Goal: Task Accomplishment & Management: Use online tool/utility

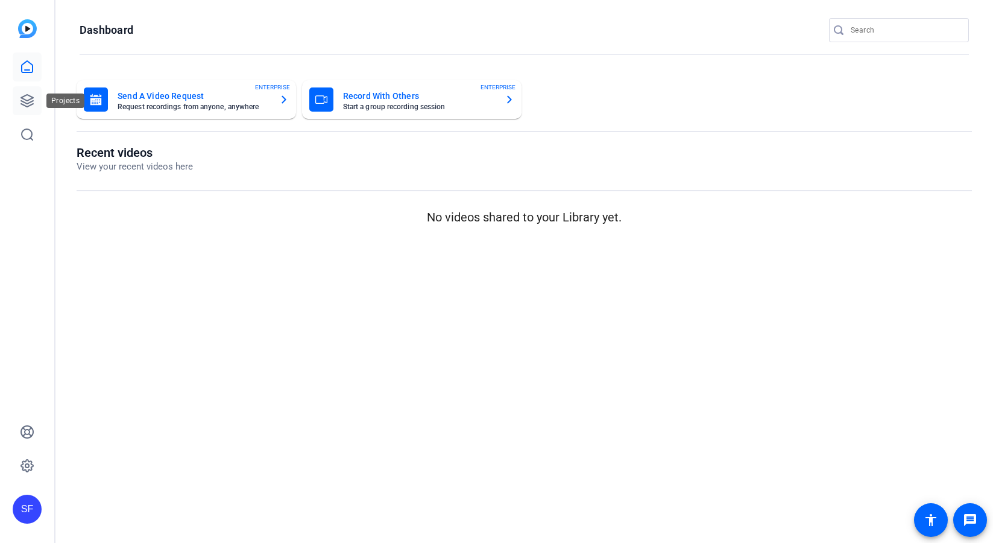
click at [29, 102] on icon at bounding box center [27, 100] width 14 height 14
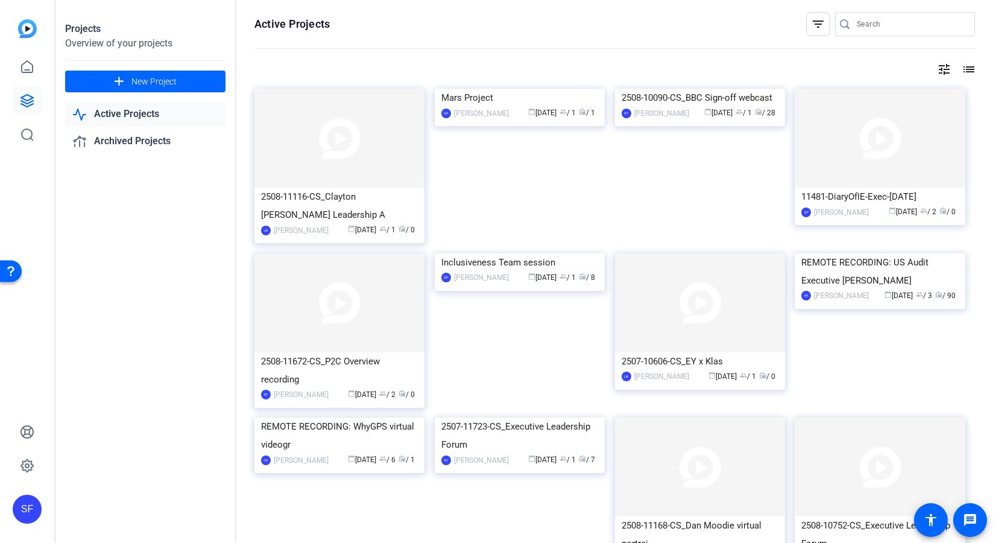
click at [882, 29] on input "Search" at bounding box center [911, 24] width 109 height 14
type input "tpru"
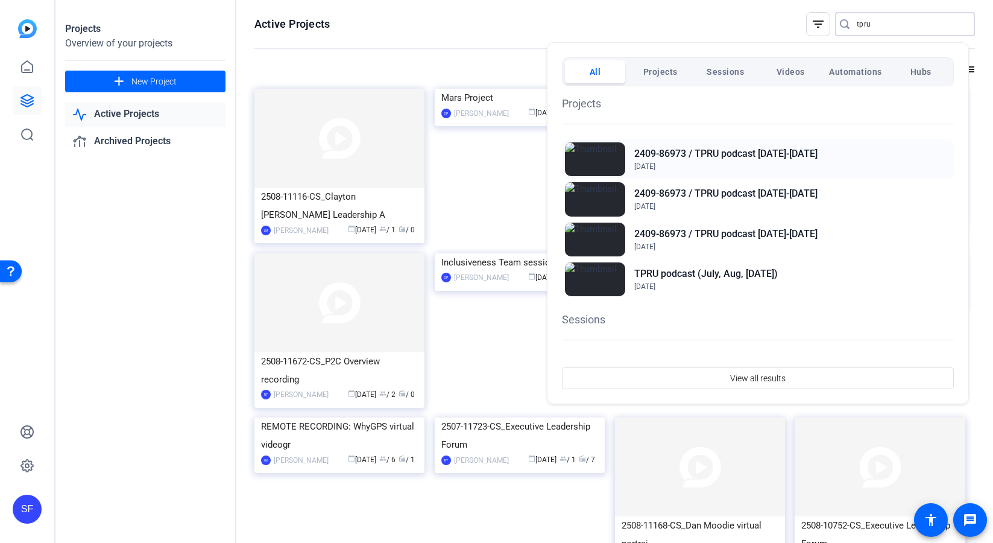
click at [724, 156] on h2 "2409-86973 / TPRU podcast [DATE]-[DATE]" at bounding box center [725, 154] width 183 height 14
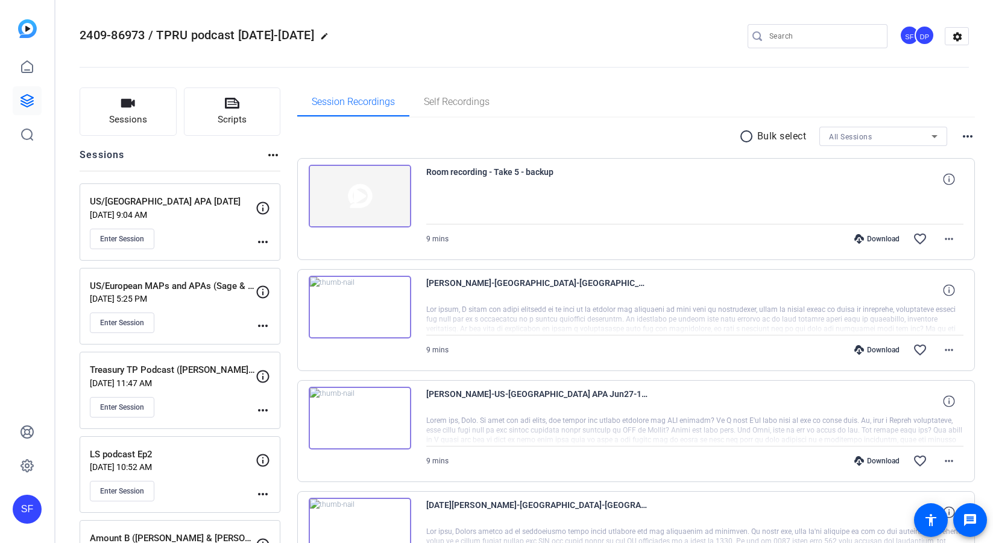
click at [268, 35] on span "2409-86973 / TPRU podcast [DATE]-[DATE]" at bounding box center [197, 35] width 235 height 14
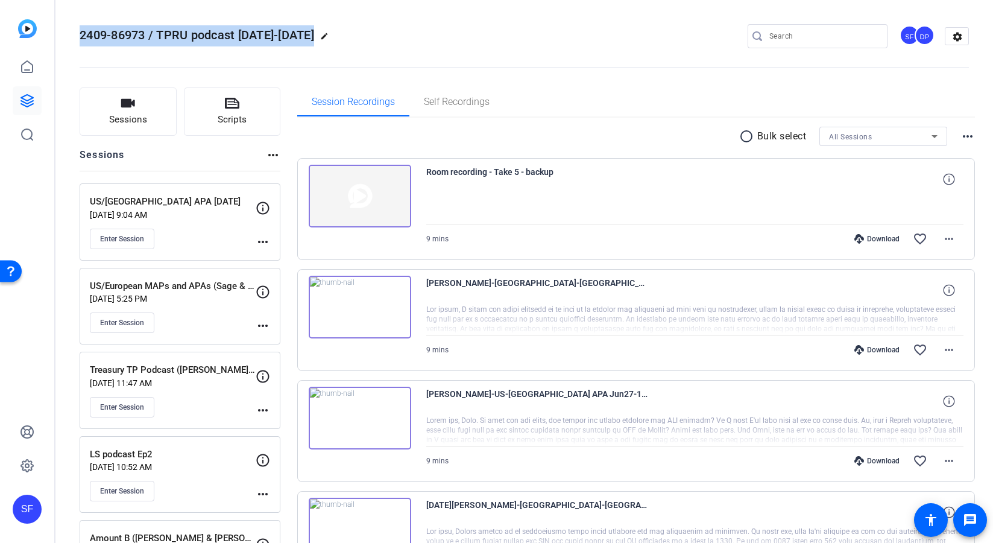
click at [268, 35] on span "2409-86973 / TPRU podcast [DATE]-[DATE]" at bounding box center [197, 35] width 235 height 14
copy div "2409-86973 / TPRU podcast [DATE]-[DATE] edit"
click at [19, 201] on div "SF" at bounding box center [27, 271] width 54 height 543
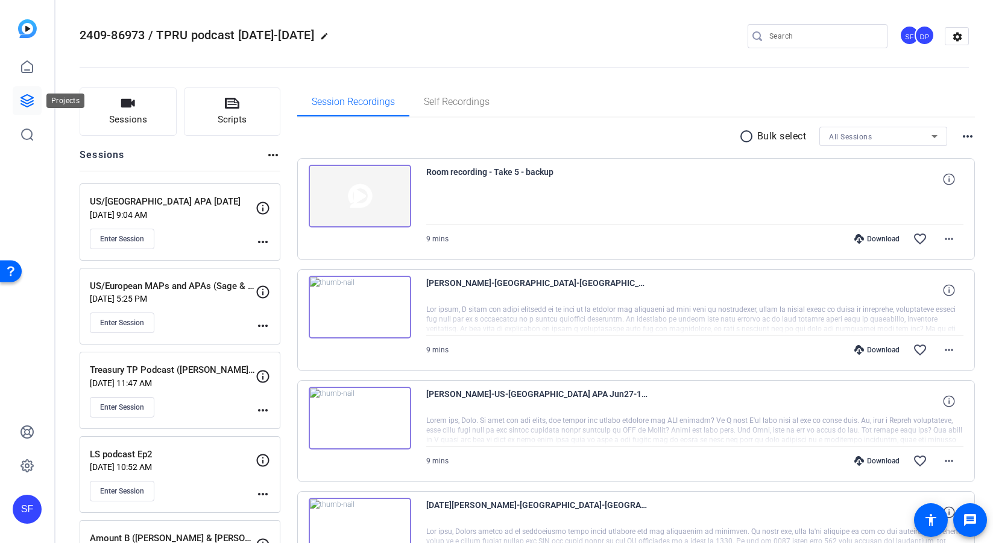
click at [24, 100] on icon at bounding box center [27, 100] width 14 height 14
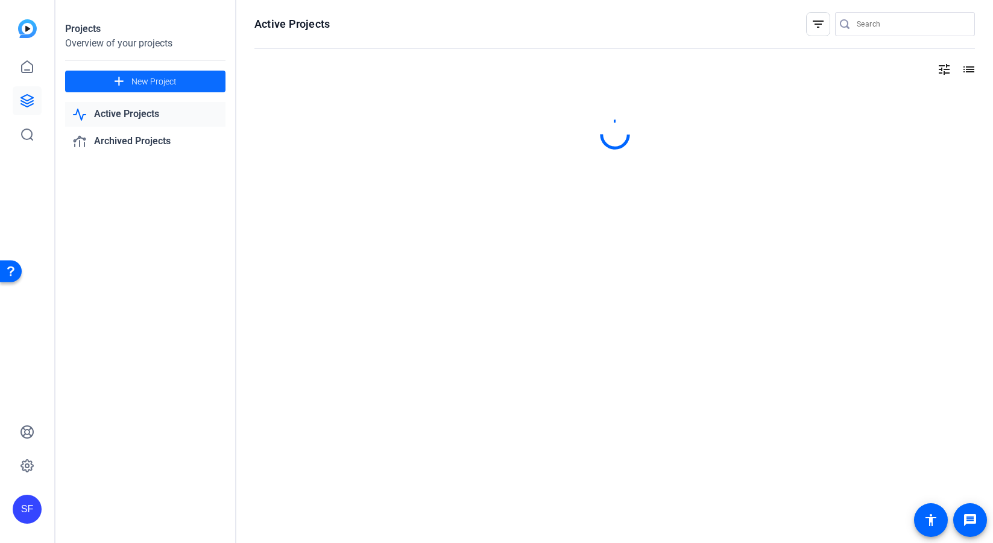
click at [173, 80] on span "New Project" at bounding box center [153, 81] width 45 height 13
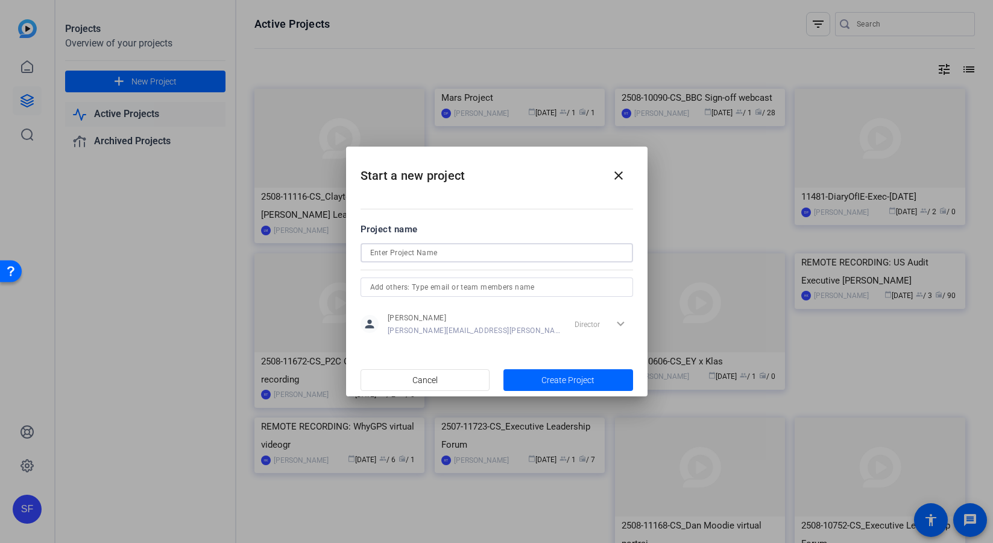
click at [458, 251] on input at bounding box center [496, 252] width 253 height 14
paste input "2409-86973 / TPRU podcast [DATE]-[DATE]"
drag, startPoint x: 469, startPoint y: 254, endPoint x: 522, endPoint y: 254, distance: 53.7
click at [522, 254] on input "2409-86973 / TPRU podcast [DATE]-[DATE]" at bounding box center [496, 252] width 253 height 14
type input "2409-86973 / TPRU podcast Sept-Dec 2025"
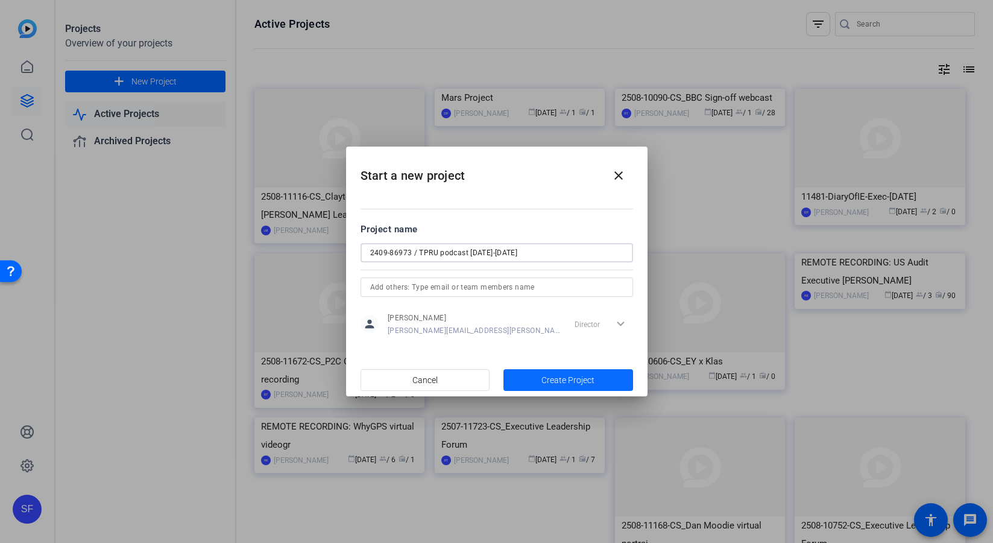
click at [549, 380] on span "Create Project" at bounding box center [568, 380] width 53 height 13
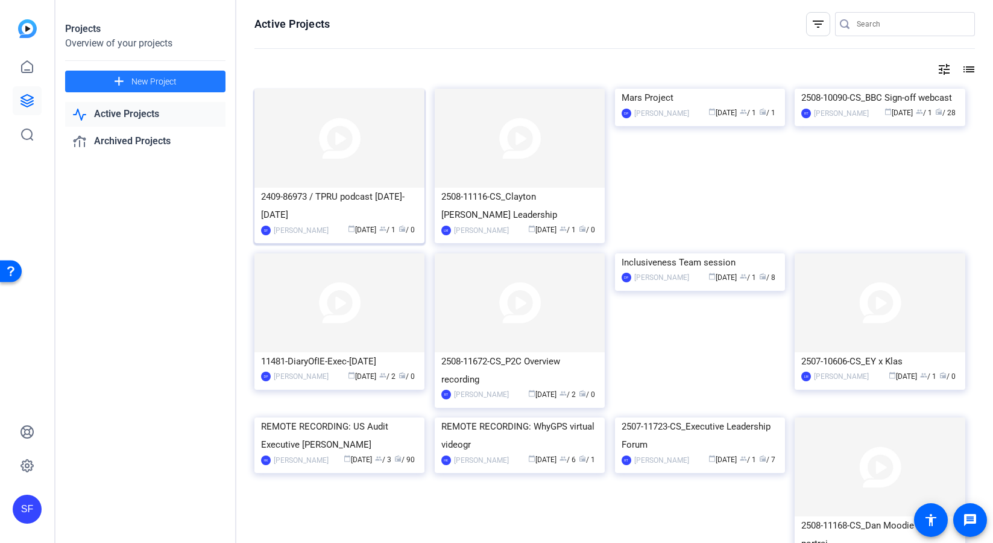
click at [321, 192] on div "2409-86973 / TPRU podcast Sept-Dec 2025" at bounding box center [339, 206] width 157 height 36
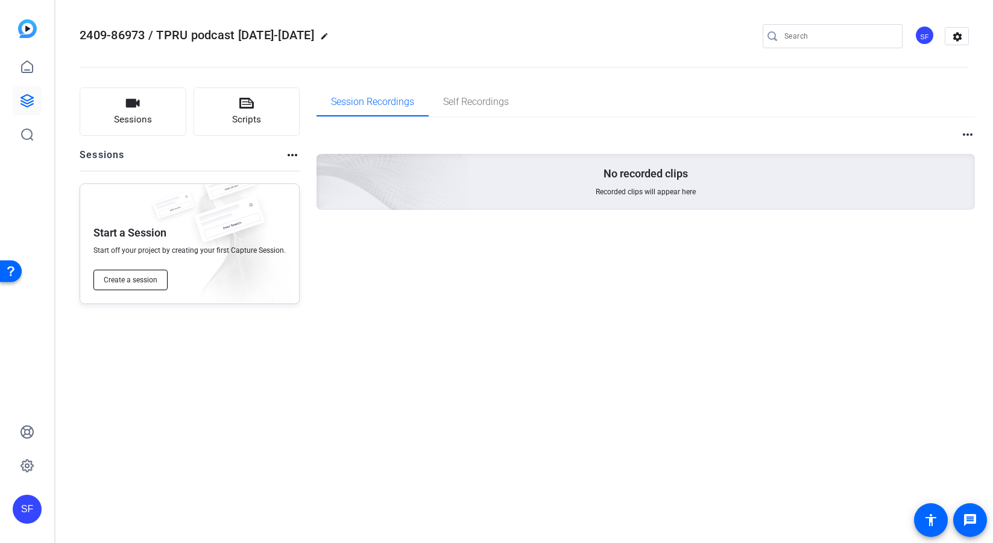
click at [147, 279] on span "Create a session" at bounding box center [131, 280] width 54 height 10
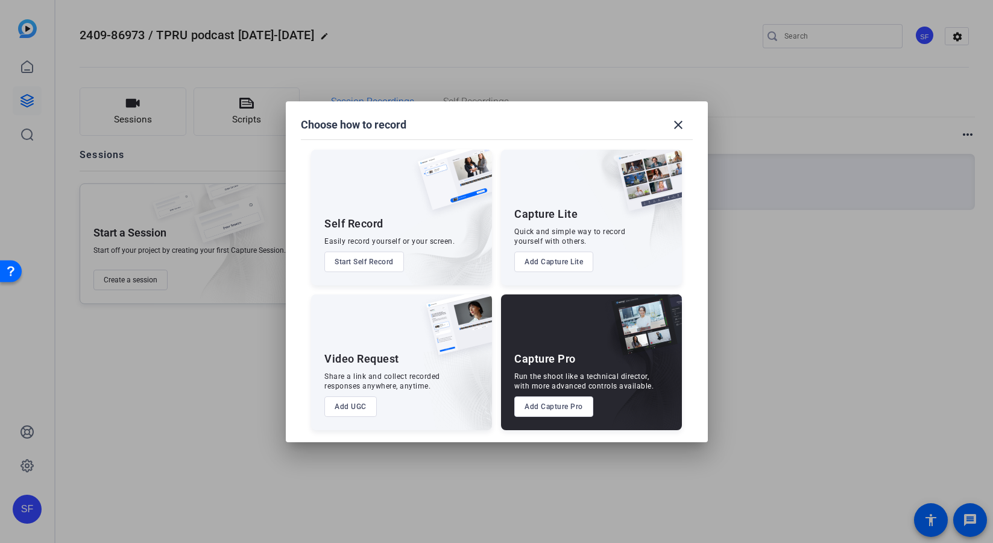
click at [577, 261] on button "Add Capture Lite" at bounding box center [553, 261] width 79 height 21
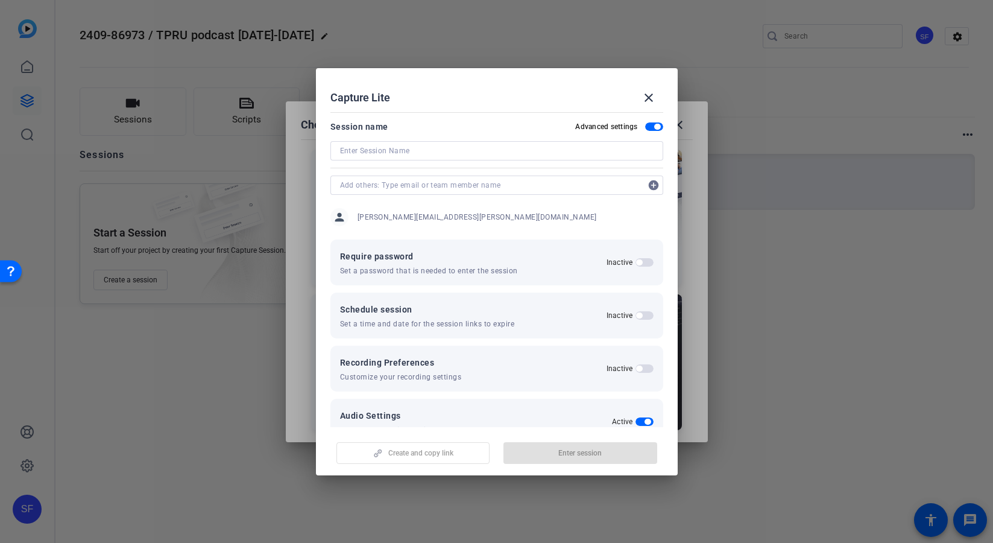
click at [368, 150] on input at bounding box center [497, 151] width 314 height 14
paste input "Pillar 2 and transfer pricing"
drag, startPoint x: 381, startPoint y: 151, endPoint x: 463, endPoint y: 148, distance: 82.1
click at [463, 148] on input "Pillar 2 and transfer pricing" at bounding box center [497, 151] width 314 height 14
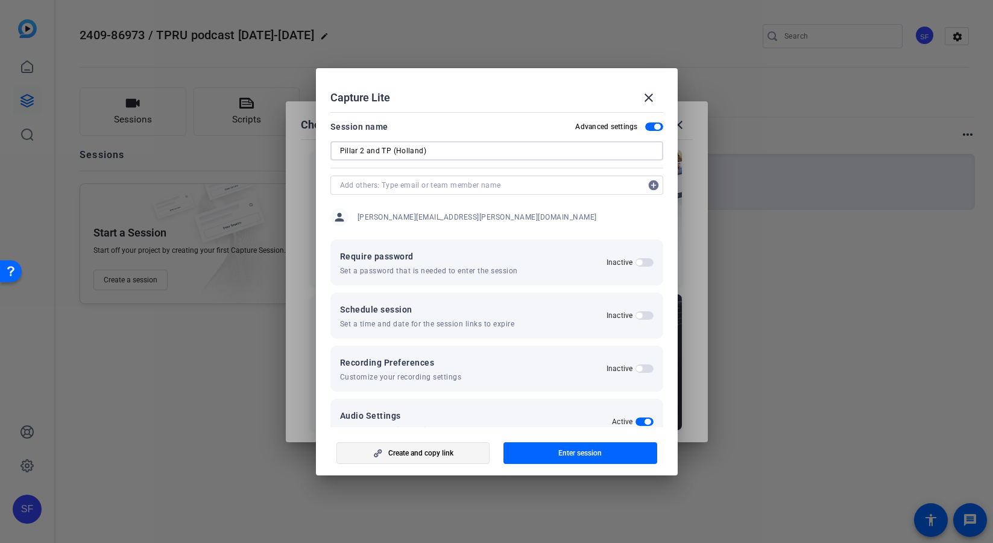
type input "Pillar 2 and TP (Holland)"
click at [446, 449] on span "Create and copy link" at bounding box center [420, 453] width 65 height 10
drag, startPoint x: 390, startPoint y: 137, endPoint x: 386, endPoint y: 145, distance: 9.4
click at [390, 137] on div "Session name Advanced settings Pillar 2 and TP (Holland)" at bounding box center [496, 139] width 333 height 41
click at [385, 146] on input "Pillar 2 and TP (Holland)" at bounding box center [497, 151] width 314 height 14
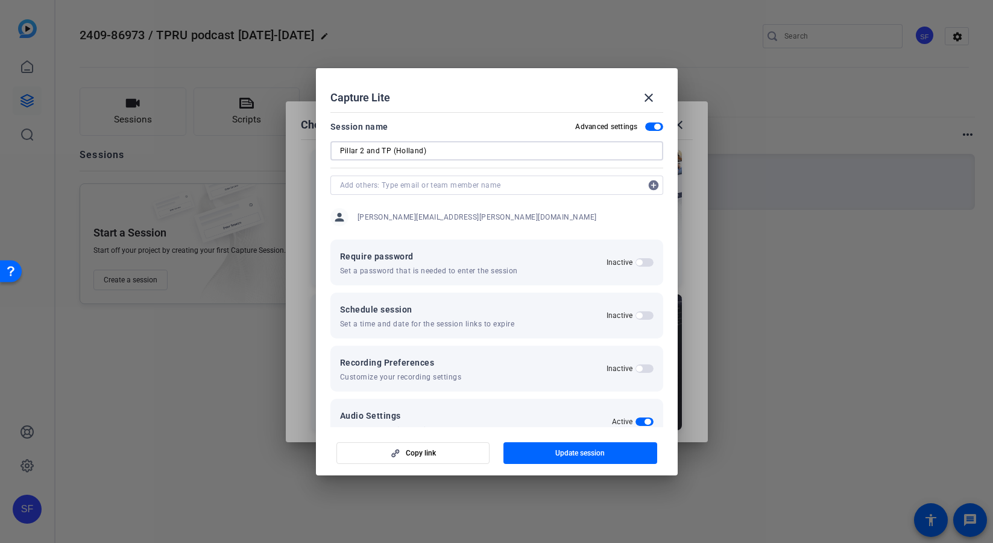
click at [385, 146] on input "Pillar 2 and TP (Holland)" at bounding box center [497, 151] width 314 height 14
drag, startPoint x: 401, startPoint y: 457, endPoint x: 391, endPoint y: 446, distance: 15.0
click at [401, 457] on span "button" at bounding box center [413, 452] width 153 height 29
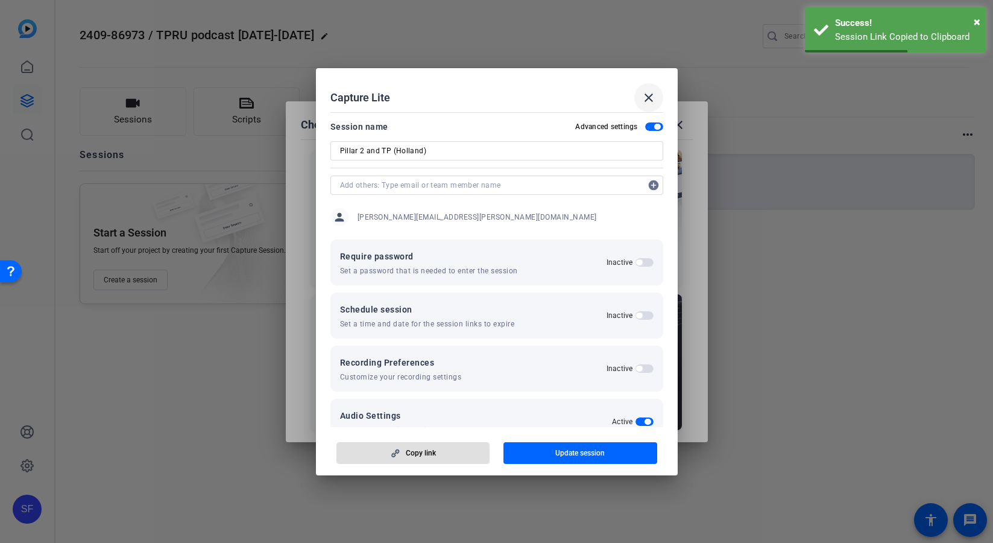
click at [650, 101] on mat-icon "close" at bounding box center [649, 97] width 14 height 14
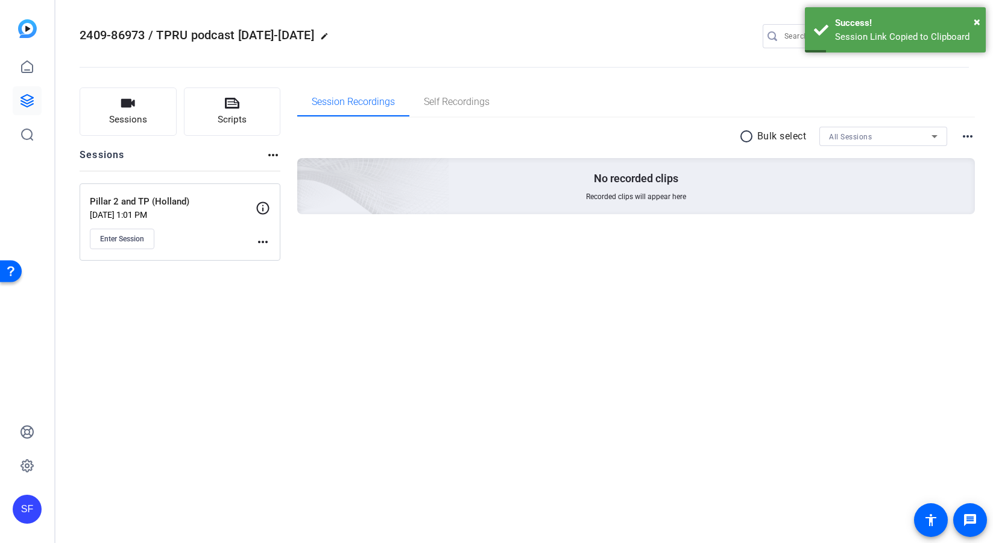
click at [233, 328] on div "2409-86973 / TPRU podcast Sept-Dec 2025 edit SF settings Sessions Scripts Sessi…" at bounding box center [524, 271] width 938 height 543
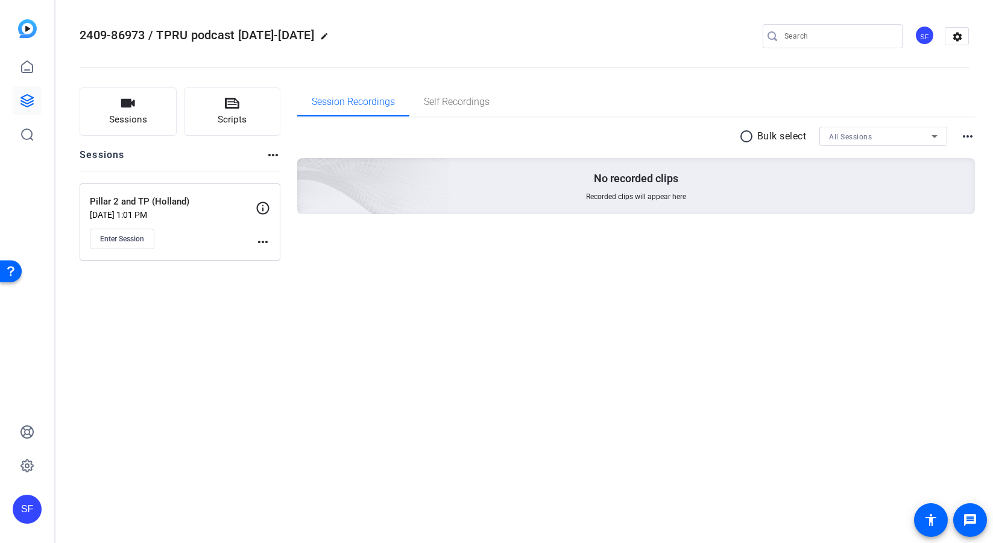
click at [300, 376] on div "2409-86973 / TPRU podcast Sept-Dec 2025 edit SF settings Sessions Scripts Sessi…" at bounding box center [524, 271] width 938 height 543
click at [7, 377] on div "SF" at bounding box center [27, 271] width 54 height 543
click at [23, 64] on icon at bounding box center [27, 66] width 11 height 11
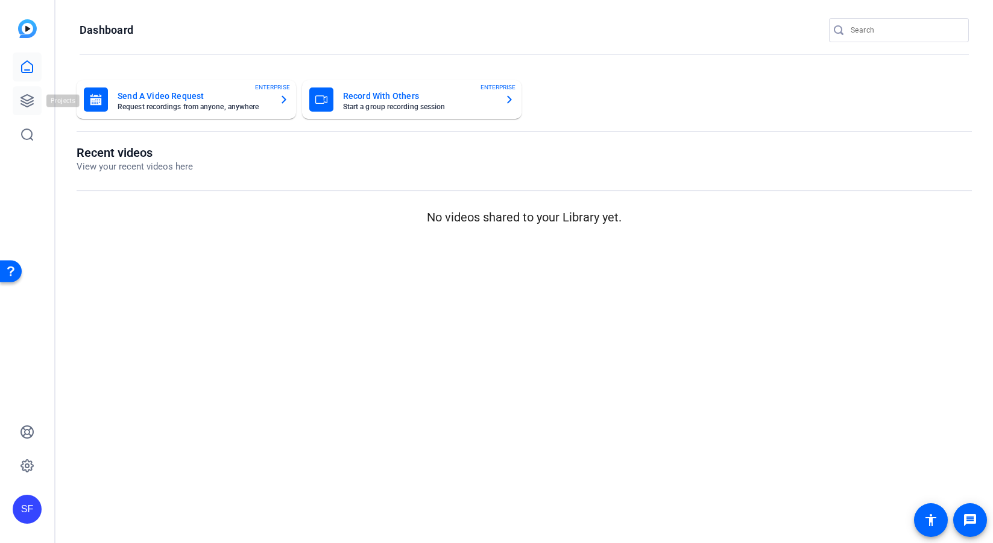
click at [23, 97] on icon at bounding box center [27, 101] width 12 height 12
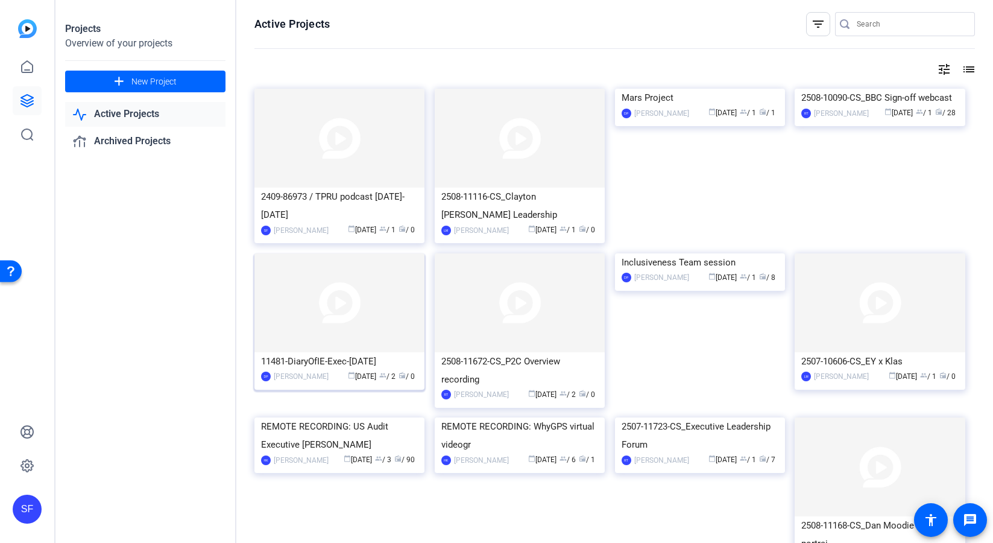
click at [374, 305] on img at bounding box center [339, 302] width 170 height 99
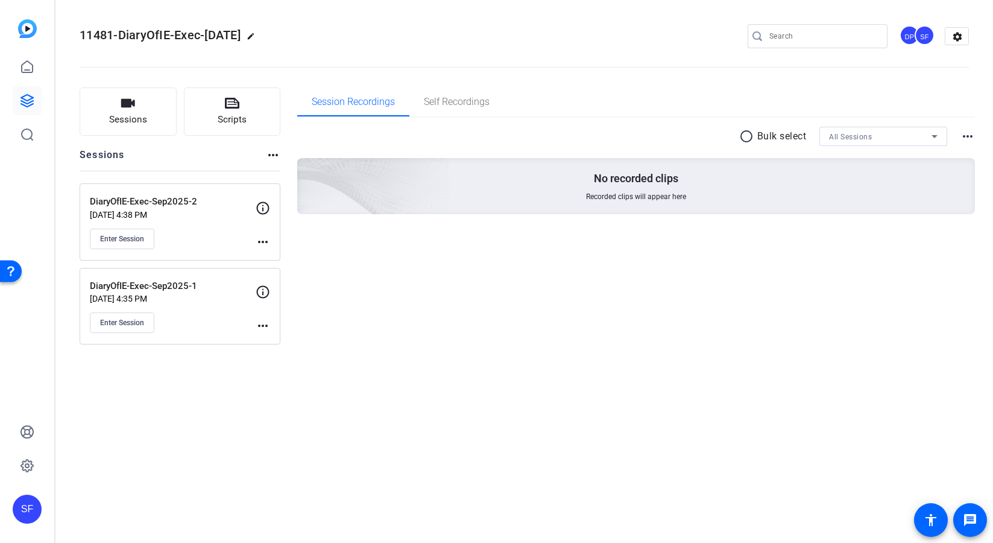
click at [574, 373] on div "11481-DiaryOfIE-Exec-Sept2025 edit DP SF settings Sessions Scripts Sessions mor…" at bounding box center [524, 271] width 938 height 543
drag, startPoint x: 21, startPoint y: 70, endPoint x: 35, endPoint y: 62, distance: 16.5
click at [21, 70] on icon at bounding box center [27, 67] width 14 height 14
